Goal: Task Accomplishment & Management: Manage account settings

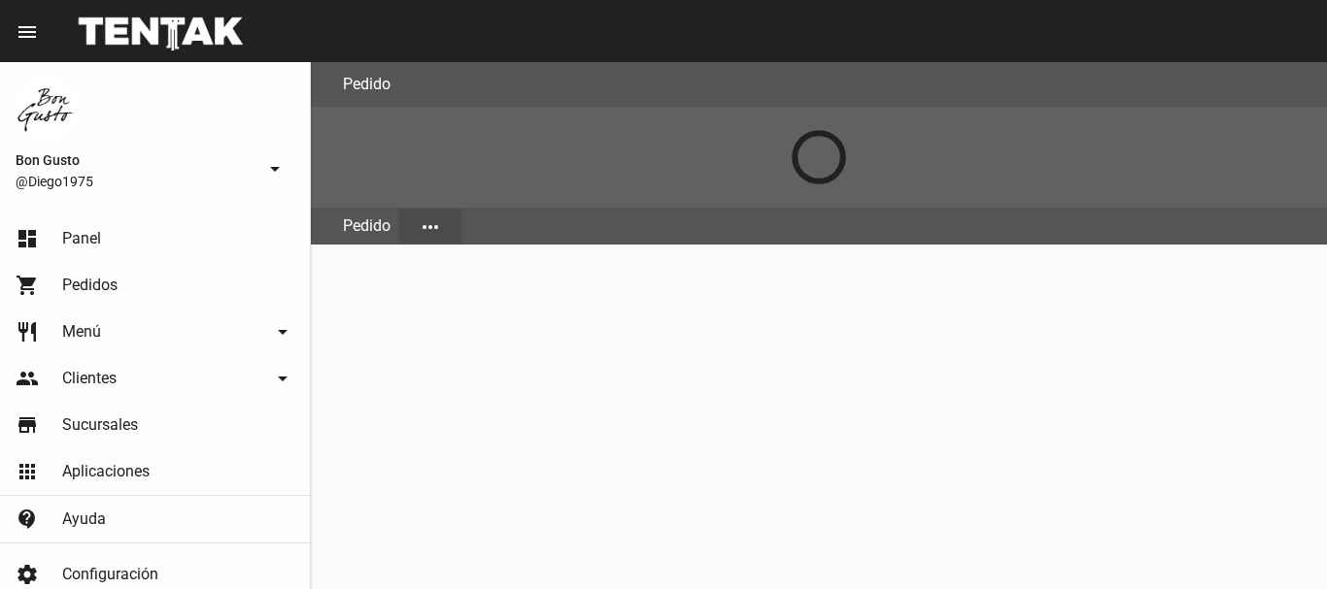
click at [107, 240] on link "dashboard Panel" at bounding box center [155, 239] width 310 height 47
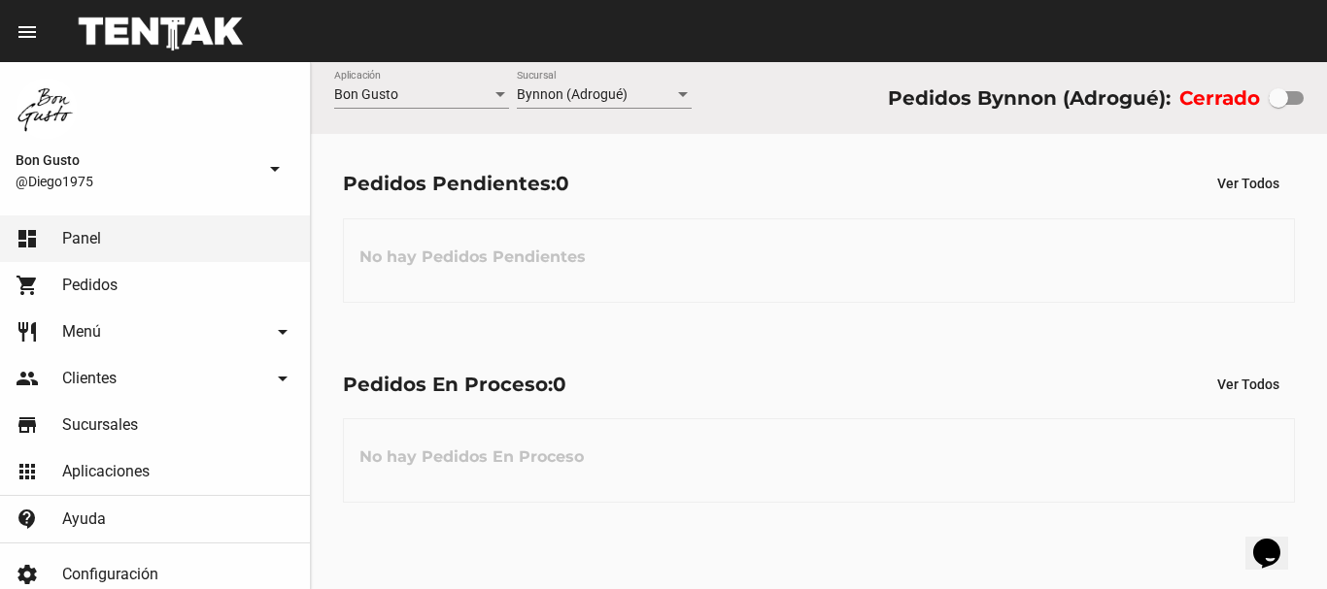
click at [1295, 94] on div at bounding box center [1285, 98] width 35 height 14
click at [1278, 105] on input "checkbox" at bounding box center [1277, 105] width 1 height 1
click at [1295, 95] on div at bounding box center [1293, 97] width 19 height 19
click at [1278, 105] on input "checkbox" at bounding box center [1277, 105] width 1 height 1
checkbox input "false"
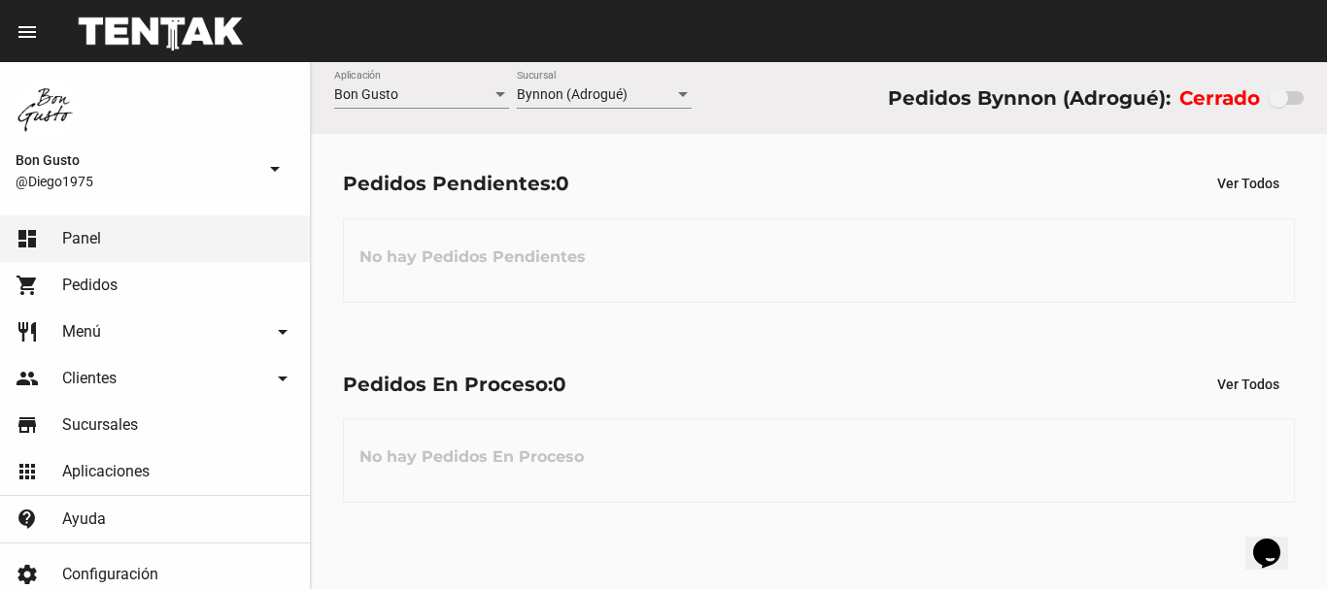
click at [1295, 95] on div at bounding box center [1285, 98] width 35 height 14
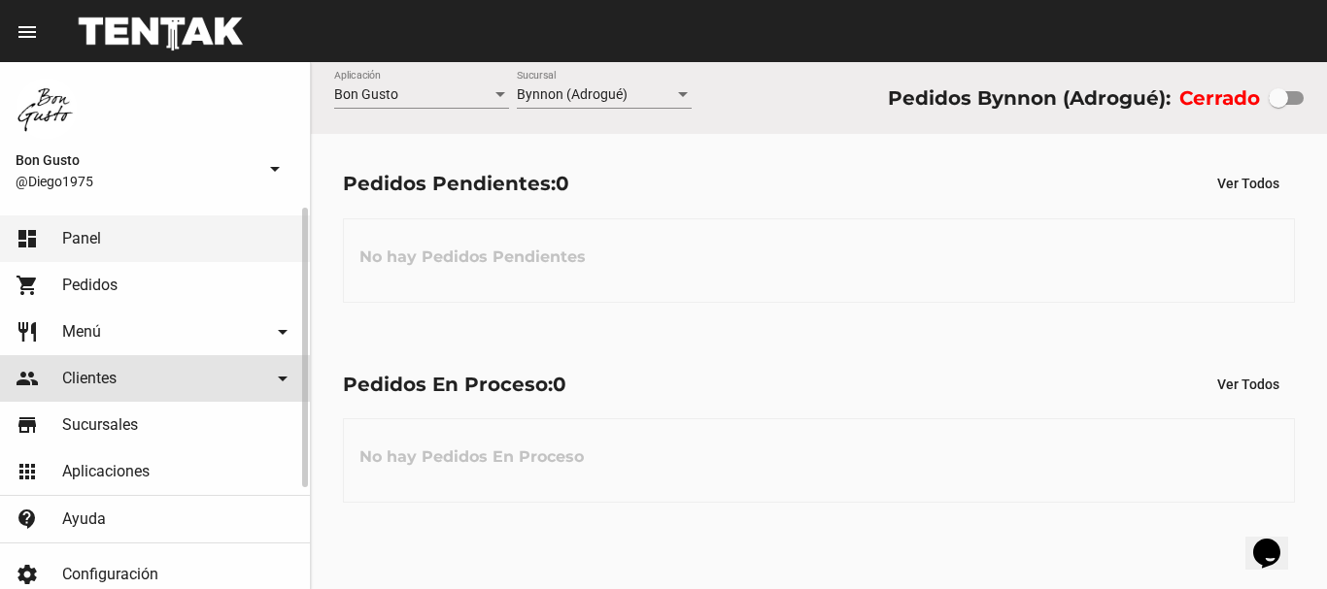
click at [97, 374] on span "Clientes" at bounding box center [89, 378] width 54 height 19
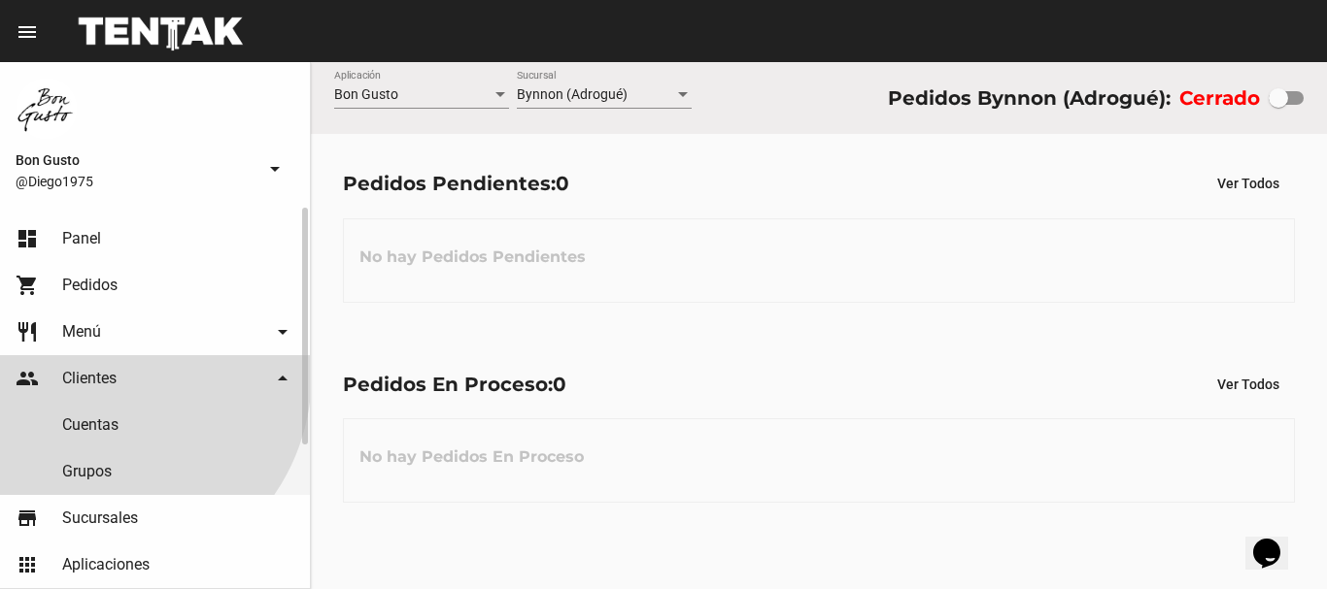
click at [110, 319] on link "restaurant Menú arrow_drop_down" at bounding box center [155, 332] width 310 height 47
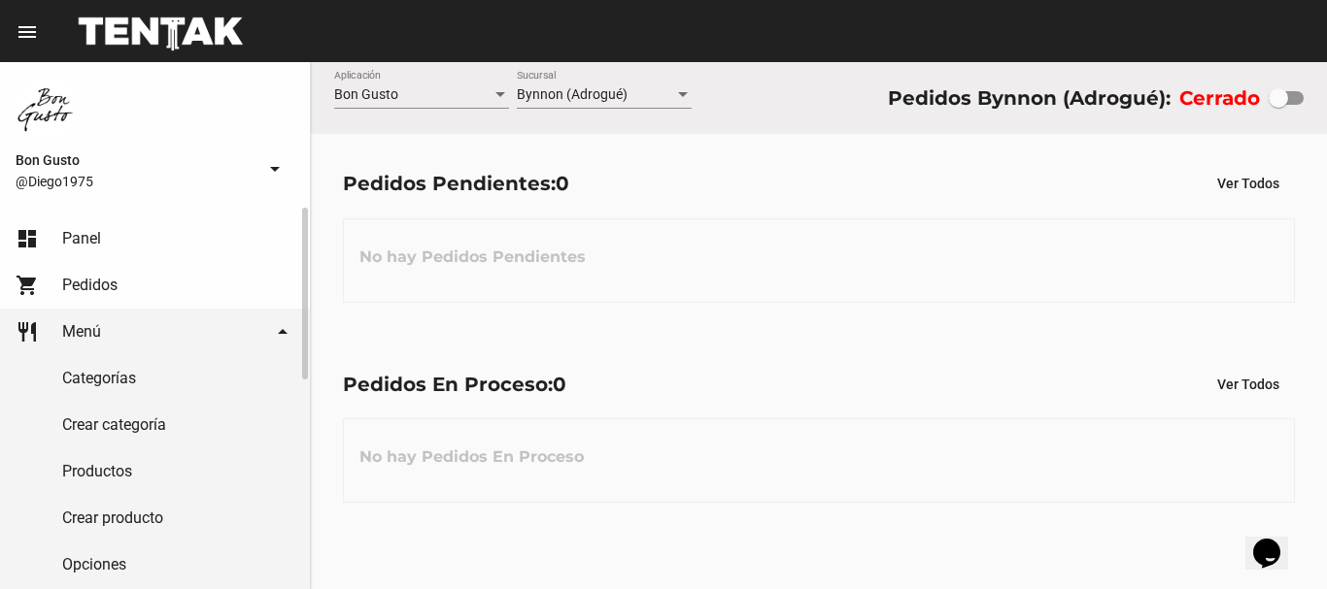
click at [140, 457] on link "Productos" at bounding box center [155, 472] width 310 height 47
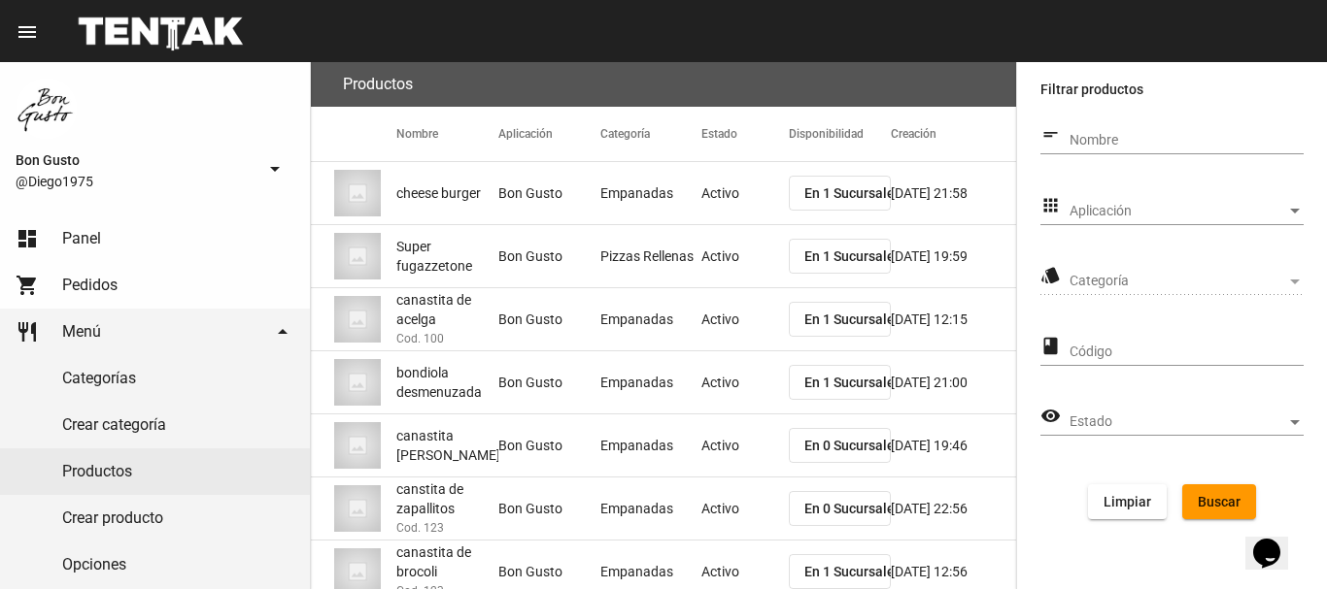
click at [1134, 257] on div "Categoría Categoría" at bounding box center [1186, 276] width 234 height 38
click at [1138, 266] on div "Categoría Categoría" at bounding box center [1186, 276] width 234 height 38
click at [1280, 277] on span "Categoría" at bounding box center [1177, 282] width 217 height 16
click at [1264, 202] on div "Aplicación Aplicación" at bounding box center [1186, 206] width 234 height 38
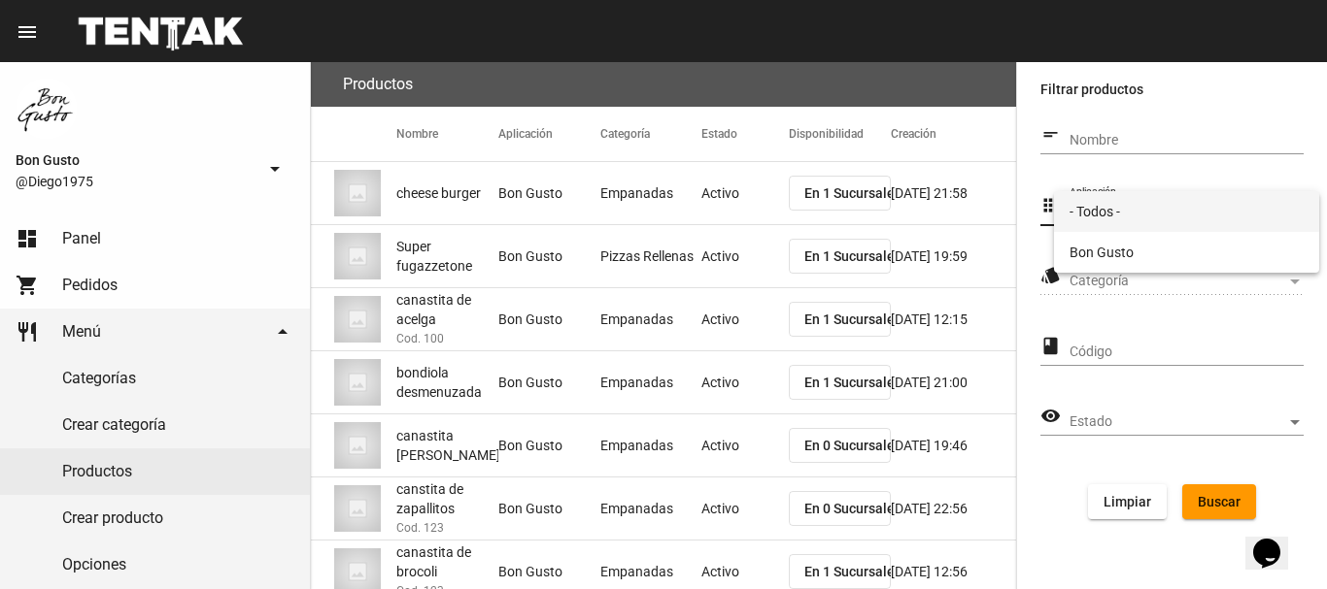
click at [1263, 205] on span "- Todos -" at bounding box center [1186, 211] width 234 height 41
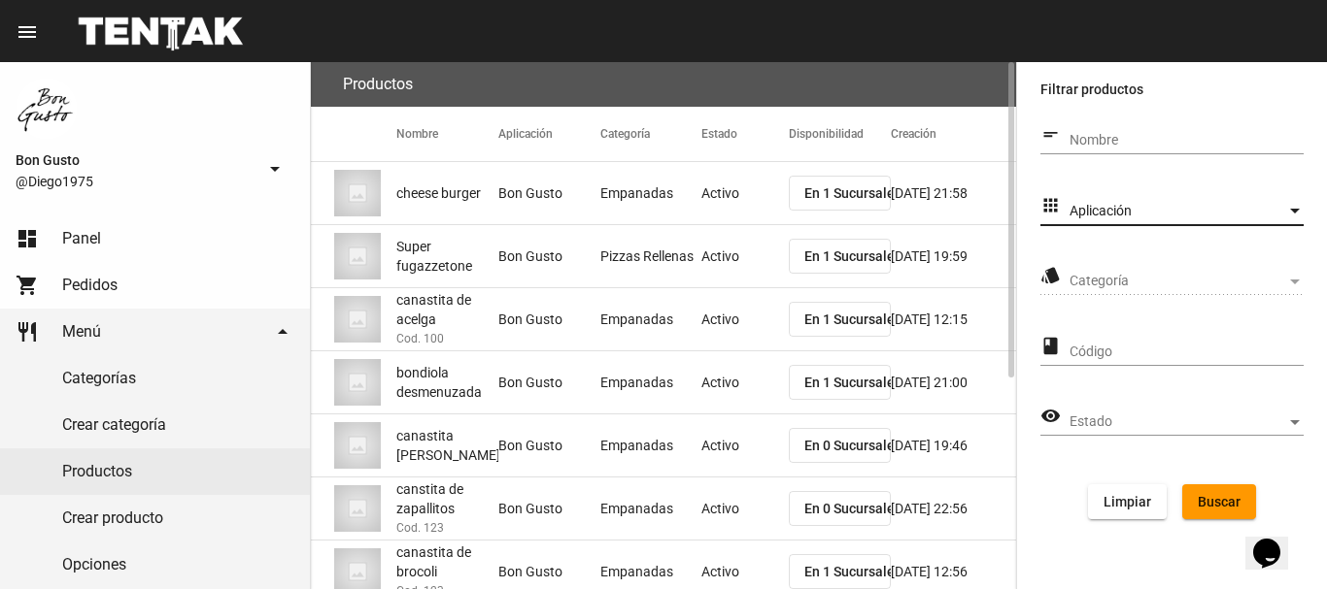
scroll to position [352, 0]
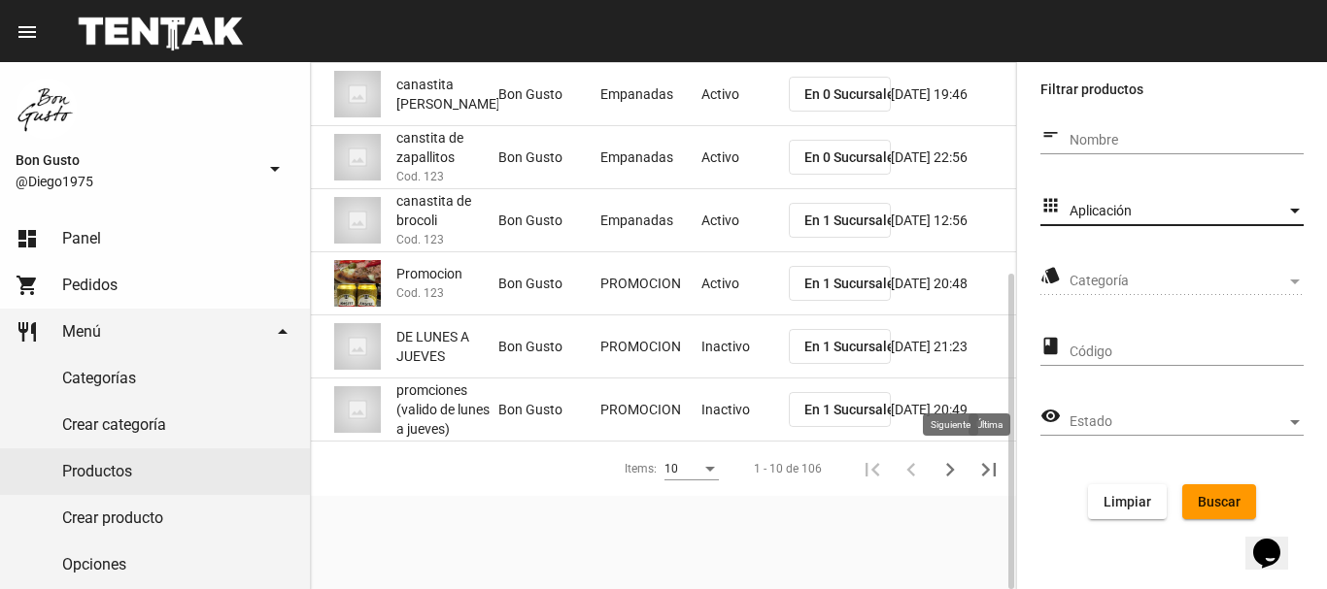
click at [958, 476] on icon "Siguiente" at bounding box center [949, 469] width 27 height 27
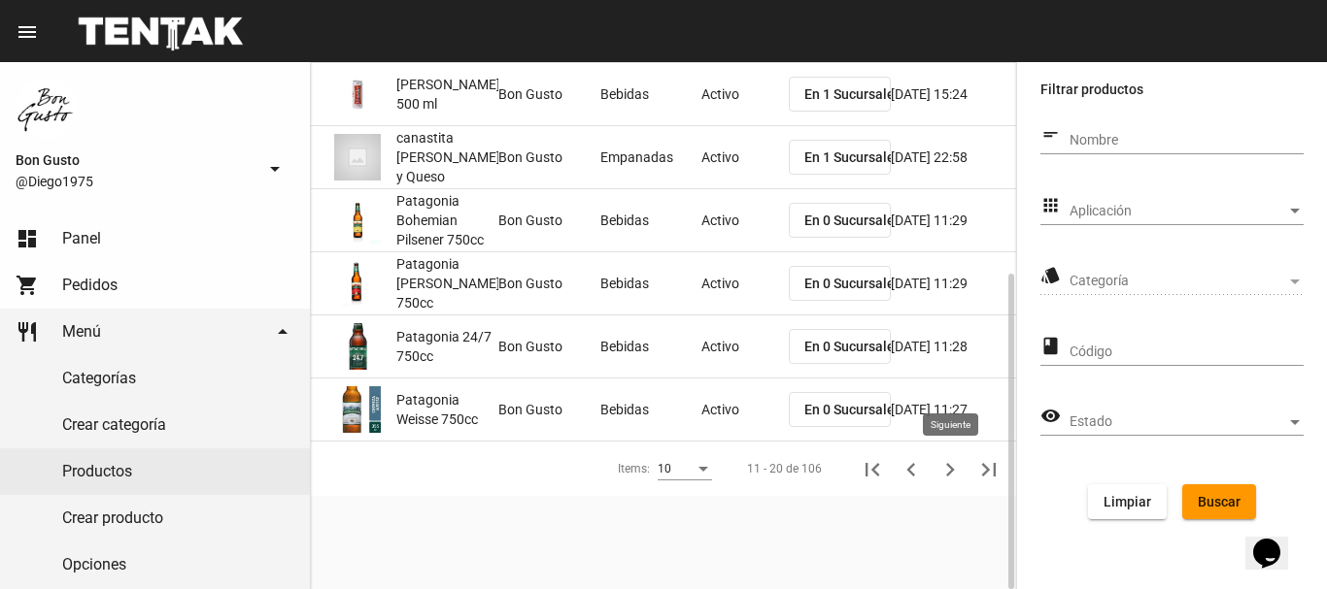
click at [944, 473] on icon "Siguiente" at bounding box center [949, 469] width 27 height 27
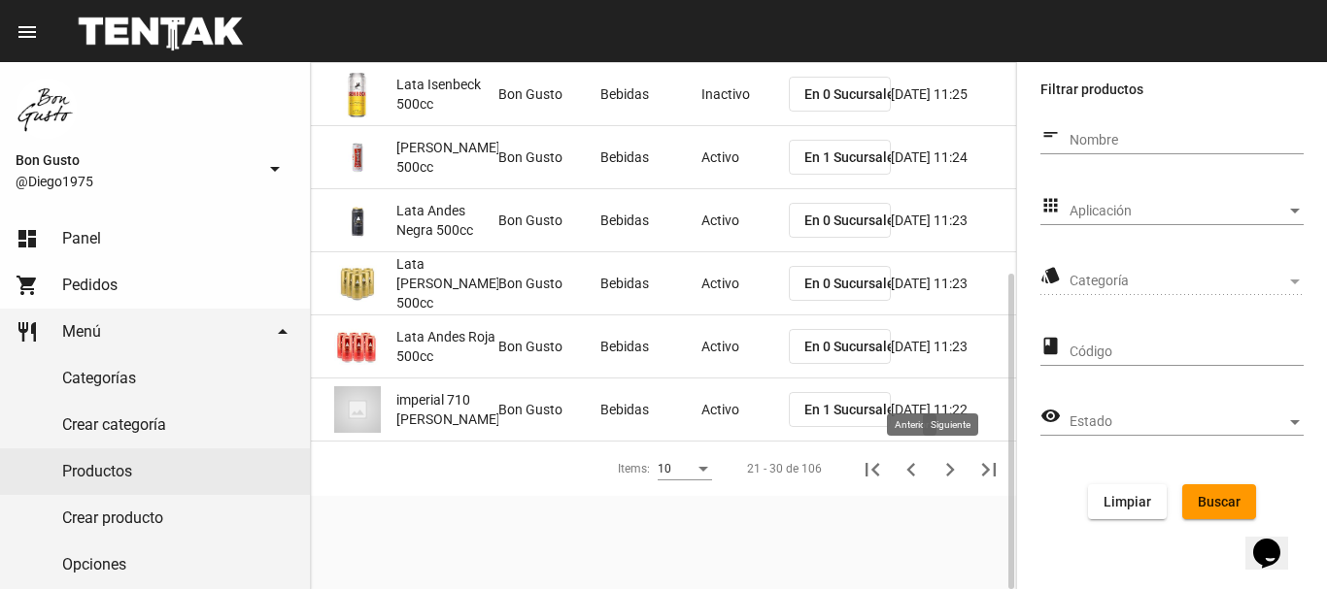
click at [948, 467] on icon "Siguiente" at bounding box center [949, 469] width 27 height 27
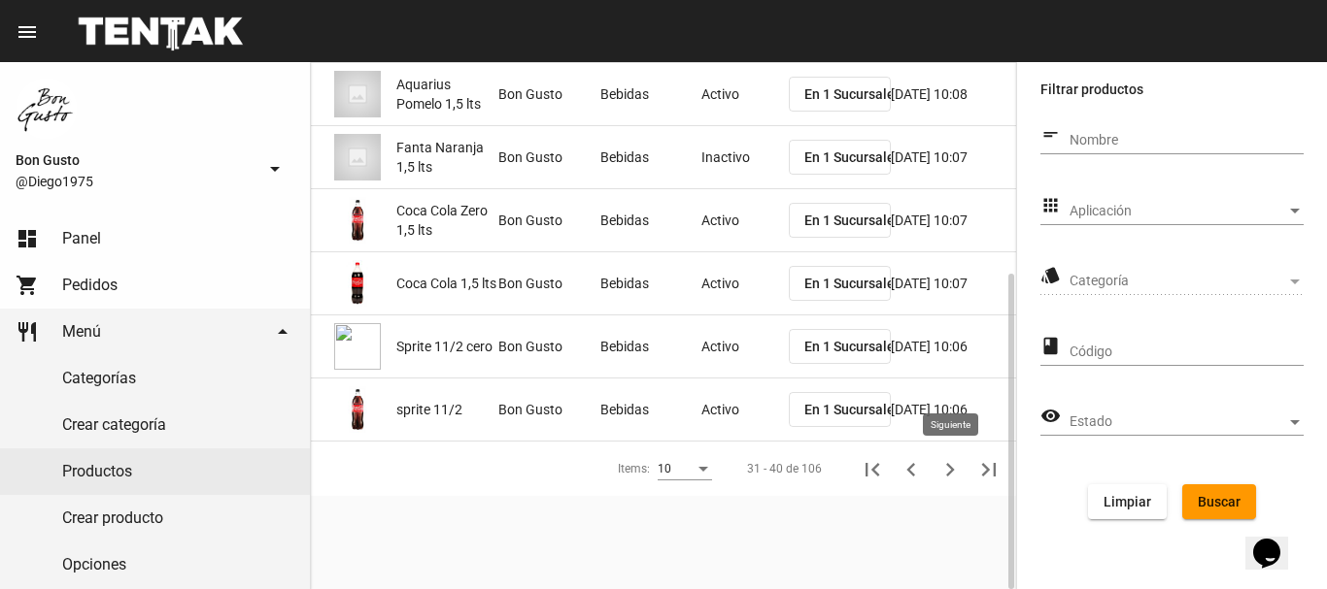
click at [945, 463] on icon "Siguiente" at bounding box center [949, 469] width 27 height 27
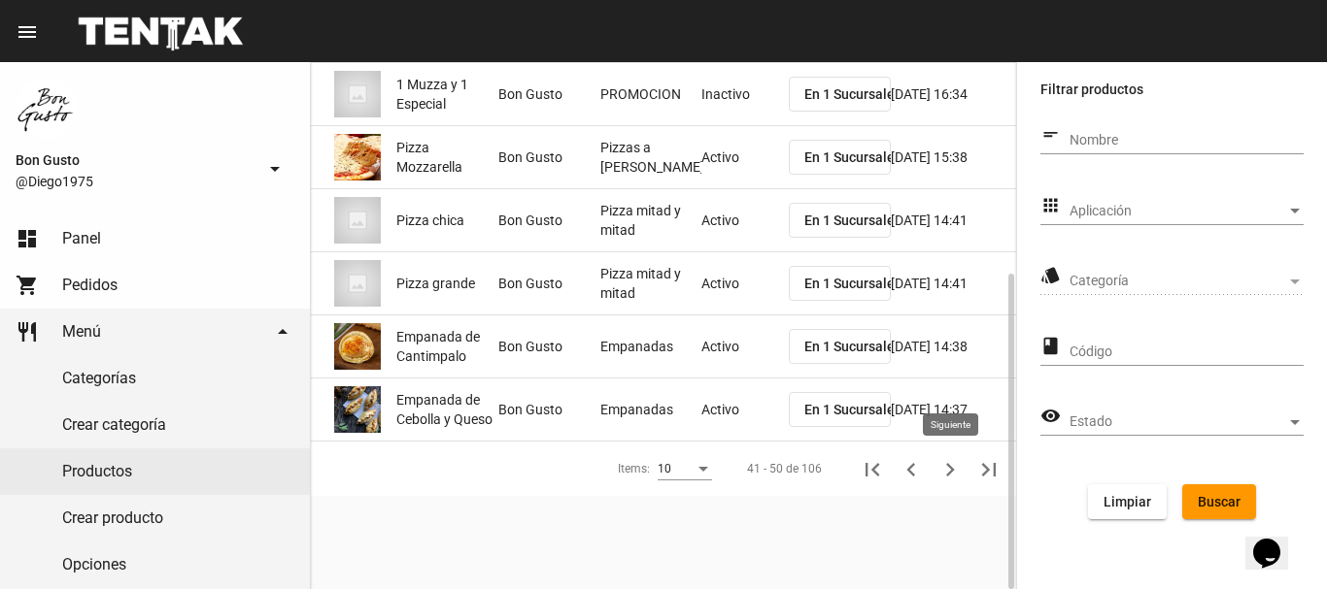
click at [957, 472] on icon "Siguiente" at bounding box center [949, 469] width 27 height 27
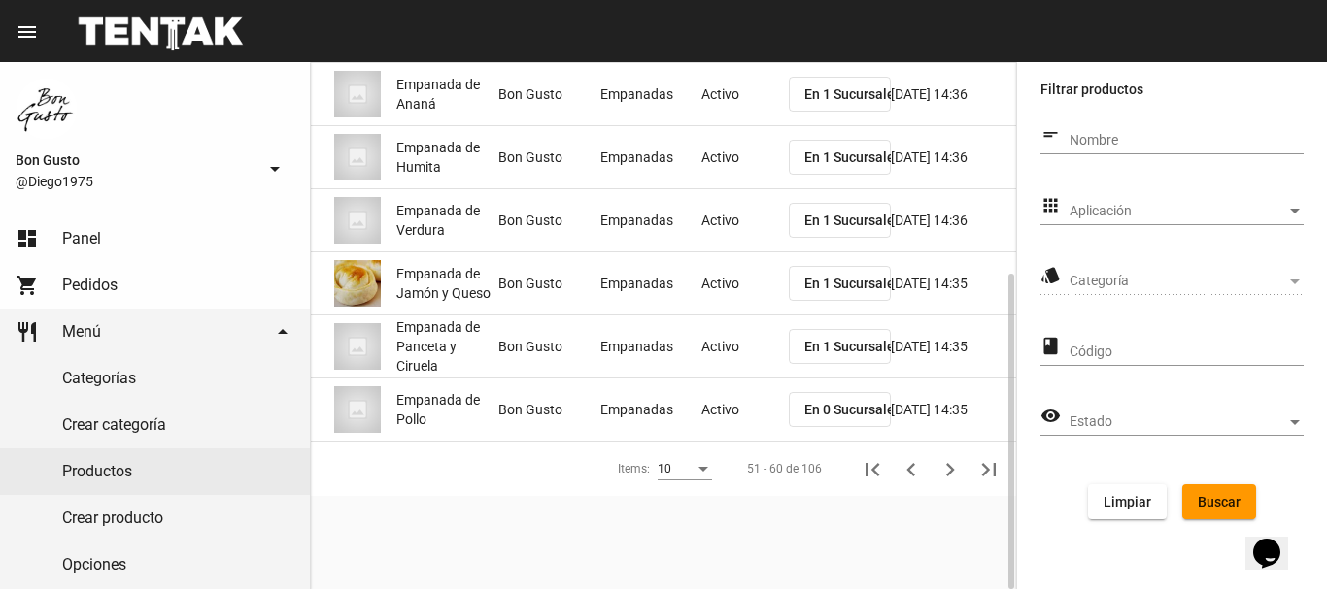
click at [839, 418] on button "En 0 Sucursales" at bounding box center [840, 409] width 102 height 35
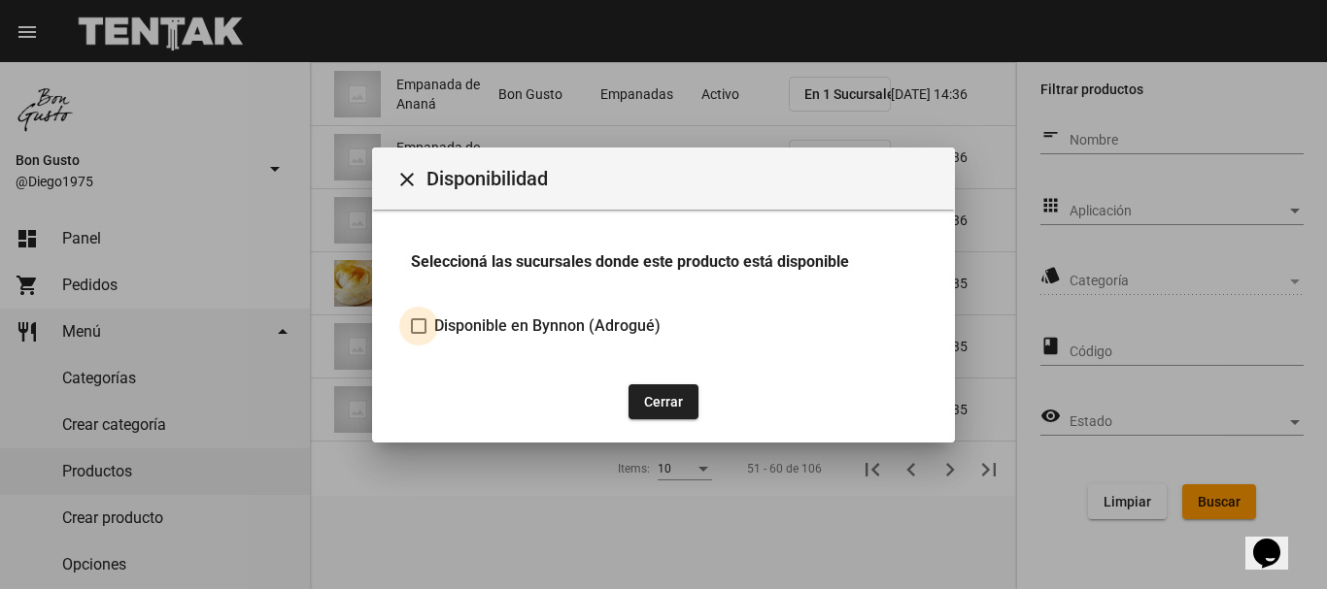
click at [586, 335] on span "Disponible en Bynnon (Adrogué)" at bounding box center [547, 326] width 226 height 23
click at [419, 335] on input "Disponible en Bynnon (Adrogué)" at bounding box center [418, 334] width 1 height 1
checkbox input "true"
click at [659, 398] on button "Cerrar" at bounding box center [663, 402] width 70 height 35
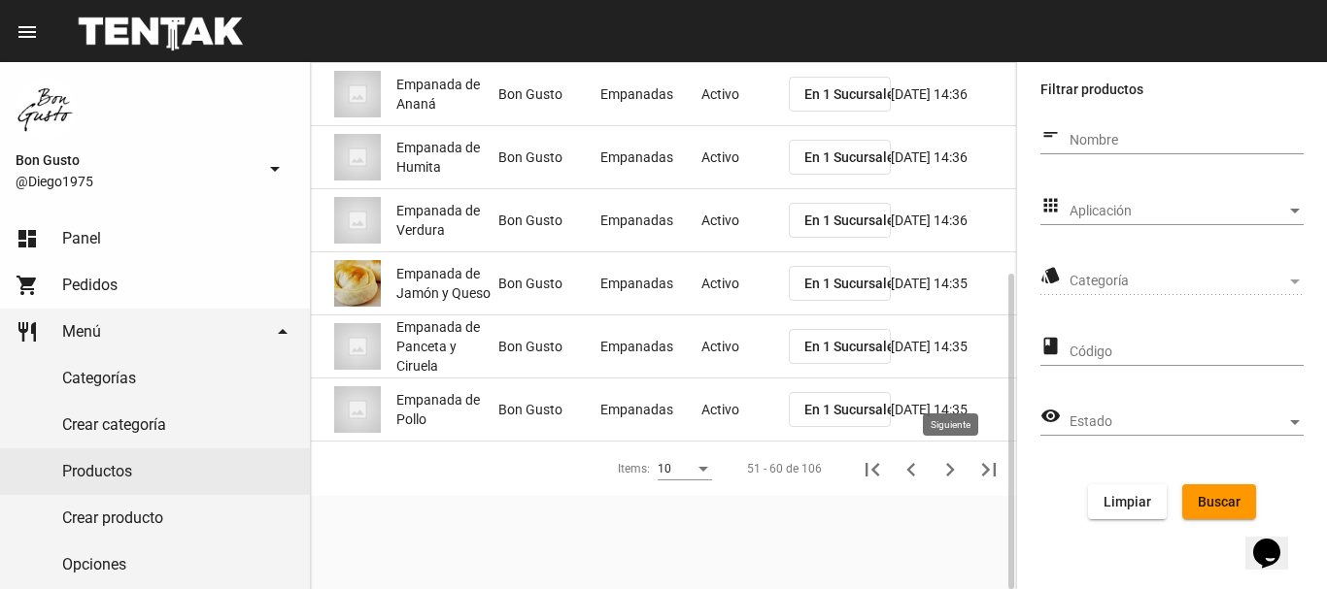
click at [950, 468] on icon "Siguiente" at bounding box center [950, 470] width 9 height 14
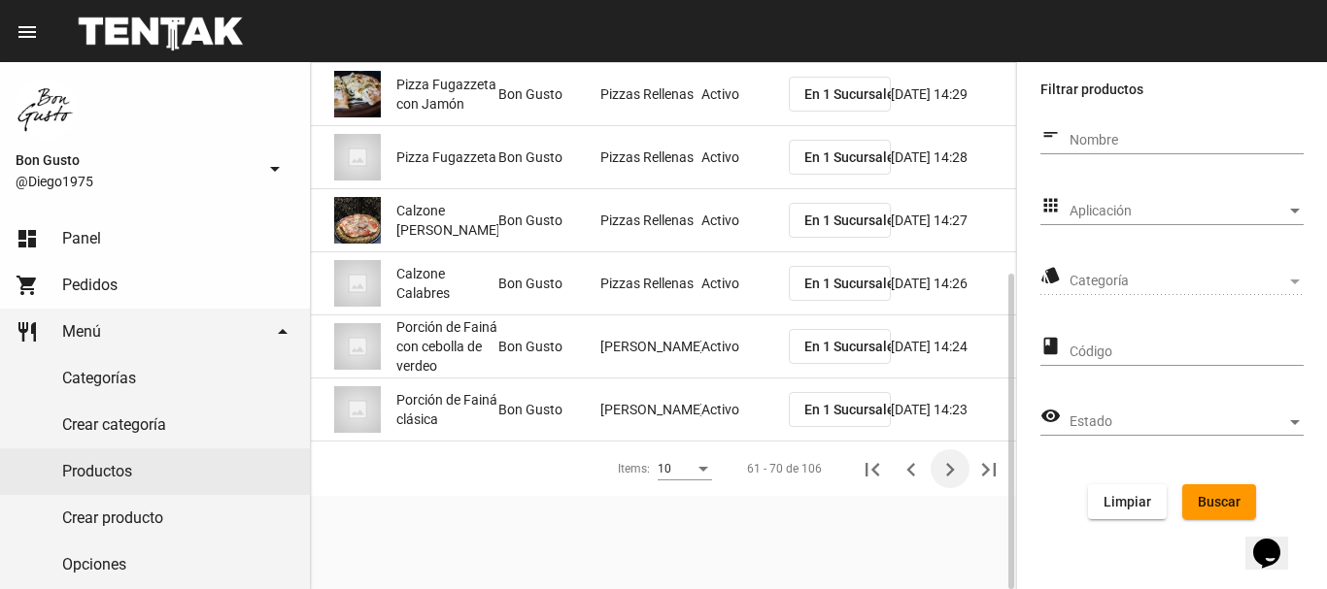
click at [946, 471] on icon "Siguiente" at bounding box center [949, 469] width 27 height 27
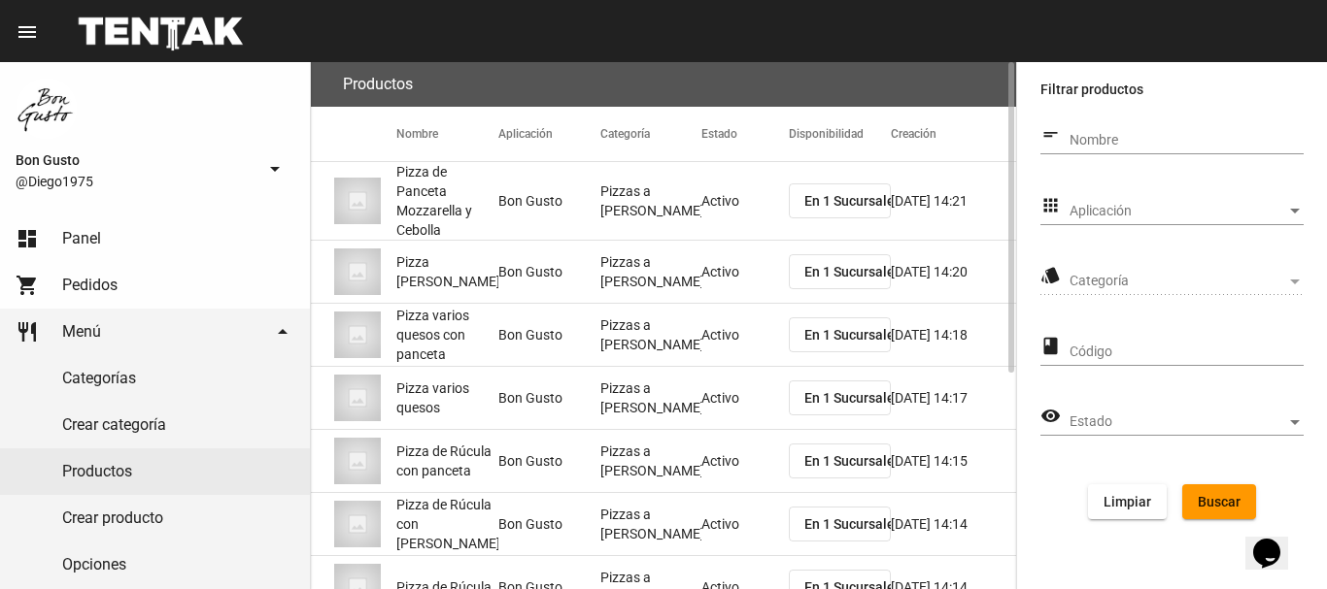
scroll to position [367, 0]
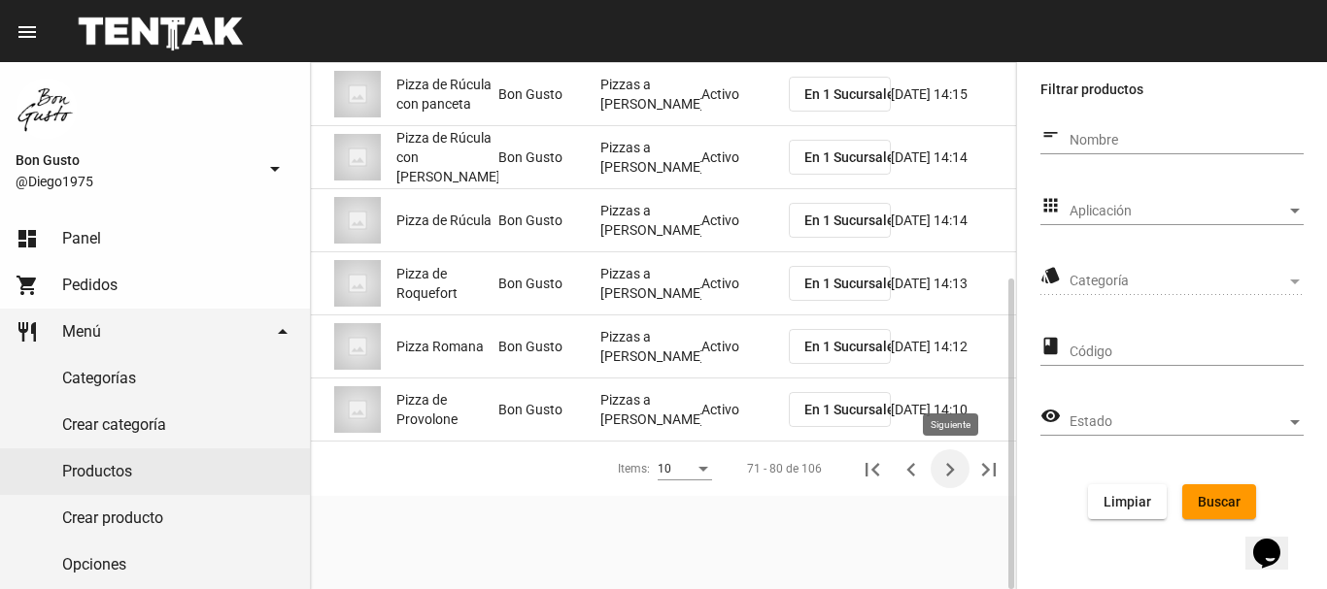
click at [933, 473] on button "Siguiente" at bounding box center [949, 469] width 39 height 39
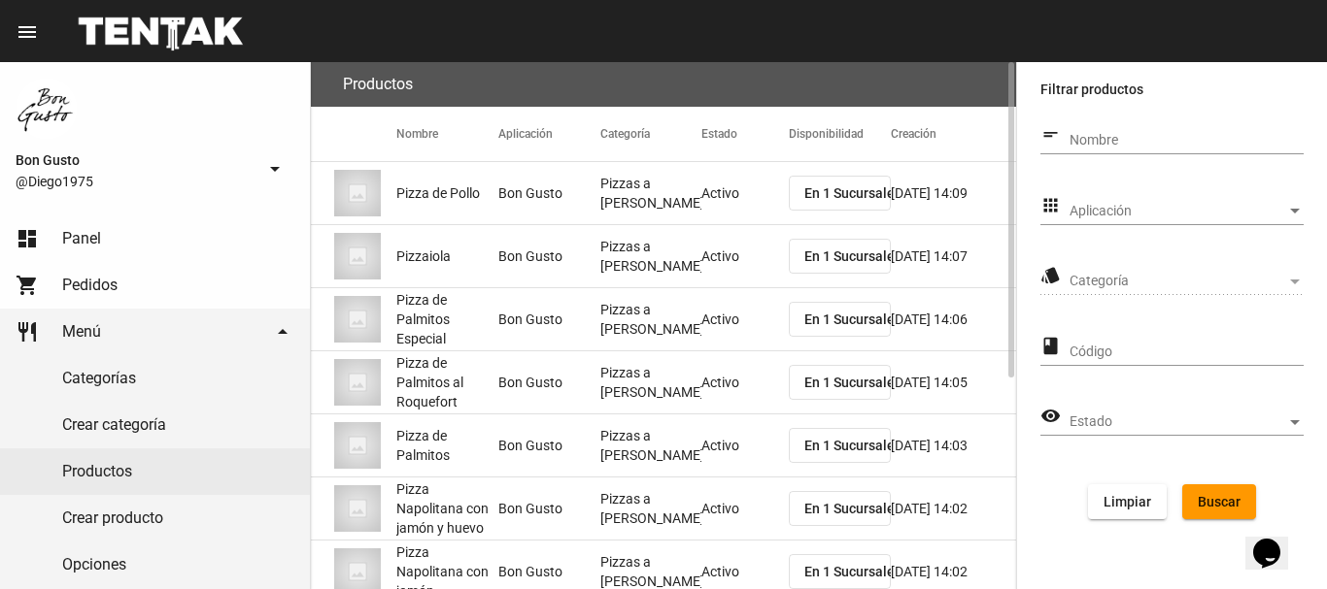
scroll to position [352, 0]
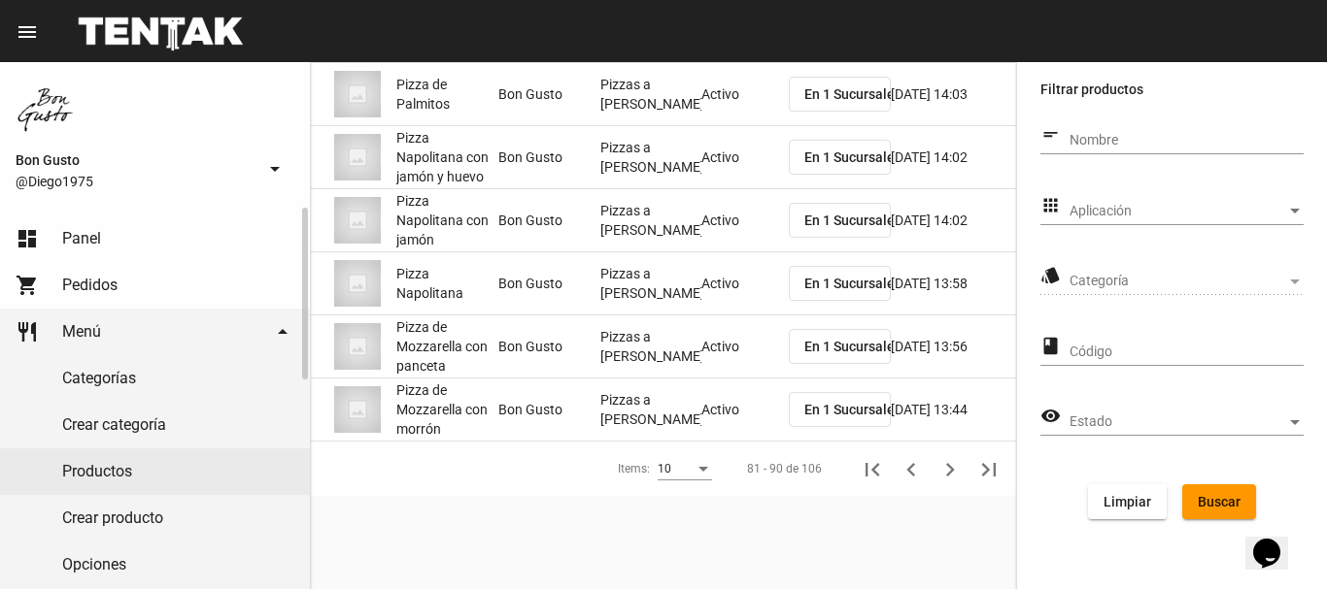
click at [161, 228] on link "dashboard Panel" at bounding box center [155, 239] width 310 height 47
click at [115, 250] on link "dashboard Panel" at bounding box center [155, 239] width 310 height 47
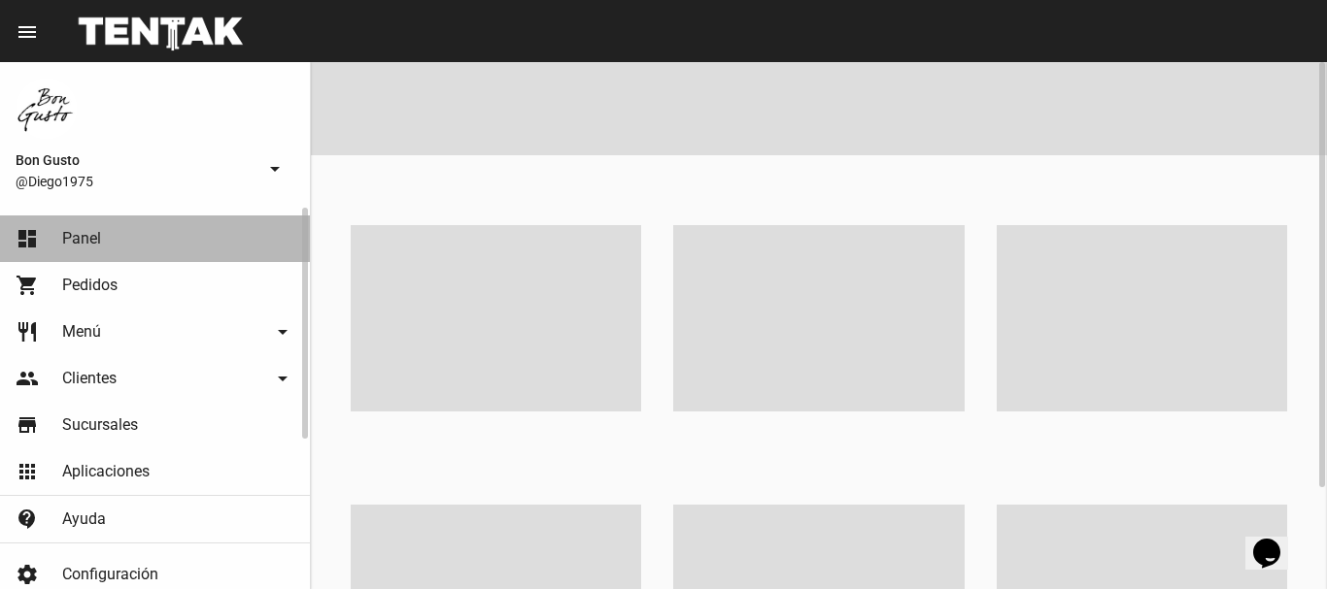
click at [123, 230] on link "dashboard Panel" at bounding box center [155, 239] width 310 height 47
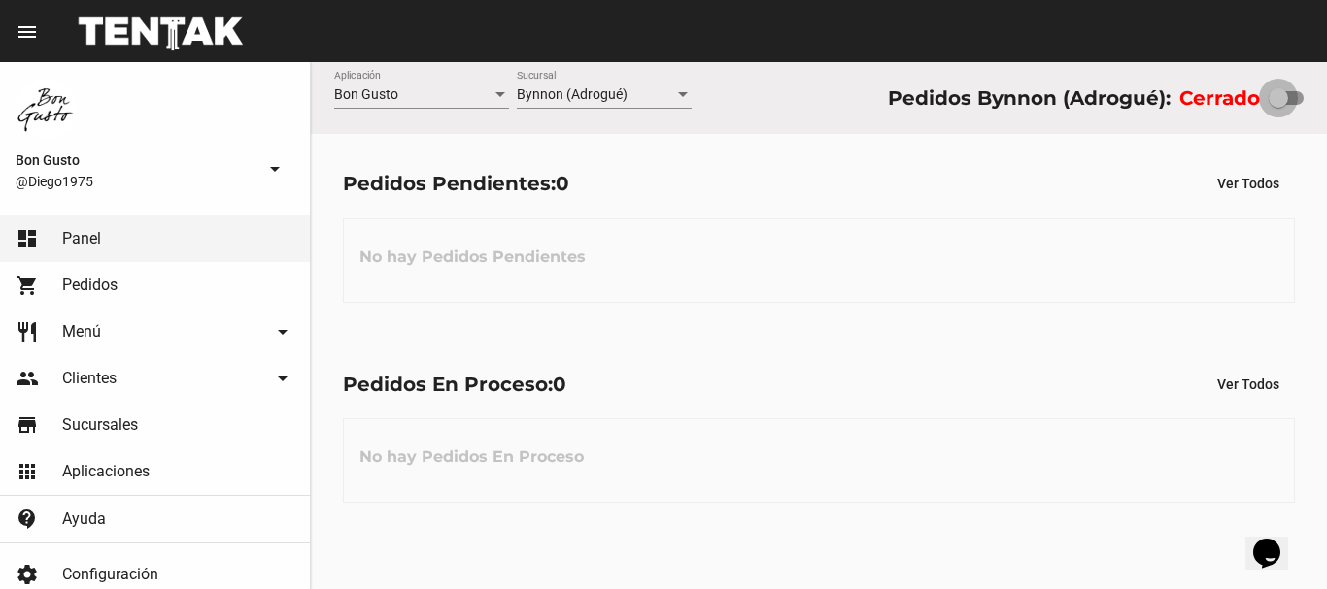
drag, startPoint x: 1283, startPoint y: 103, endPoint x: 1324, endPoint y: 146, distance: 59.1
click at [1326, 129] on div "Bon Gusto Aplicación Bynnon (Adrogué) Sucursal Pedidos Bynnon (Adrogué): Cerrado" at bounding box center [819, 98] width 1016 height 72
checkbox input "true"
